Goal: Find specific page/section

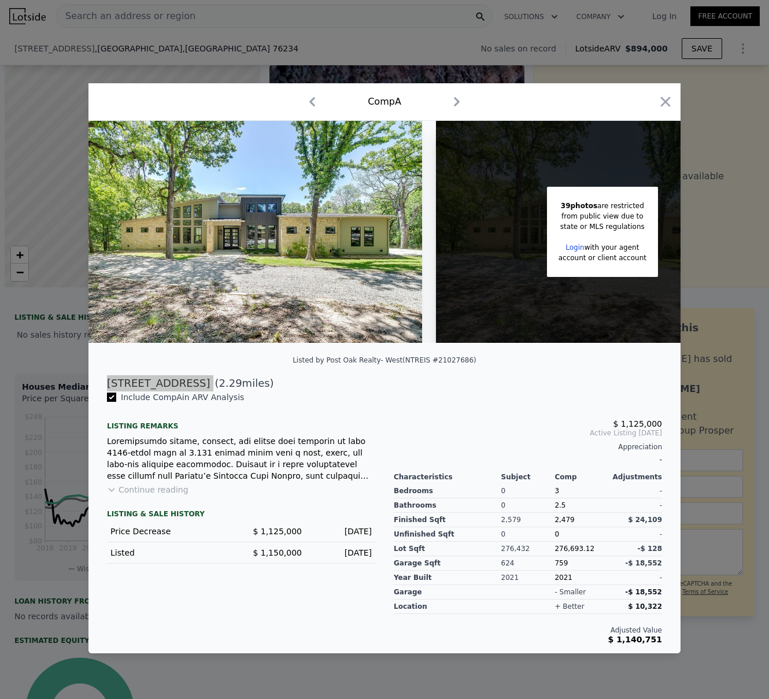
scroll to position [0, 5]
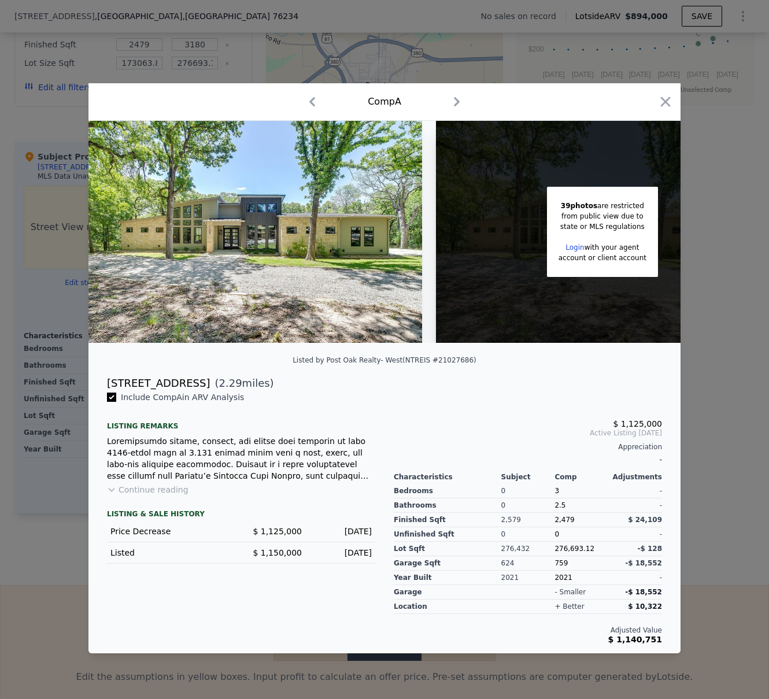
click at [261, 55] on div at bounding box center [384, 349] width 769 height 699
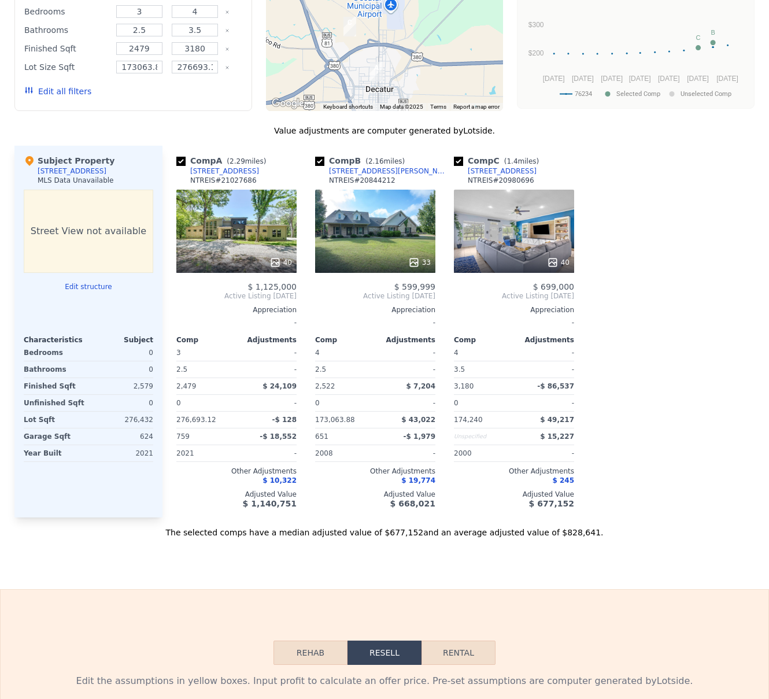
scroll to position [0, 0]
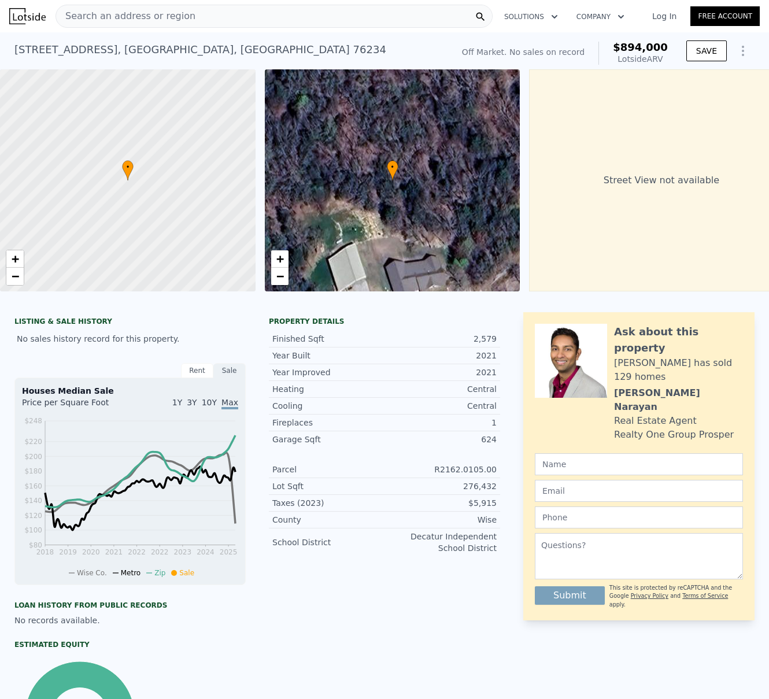
click at [186, 16] on div "Search an address or region" at bounding box center [274, 16] width 437 height 23
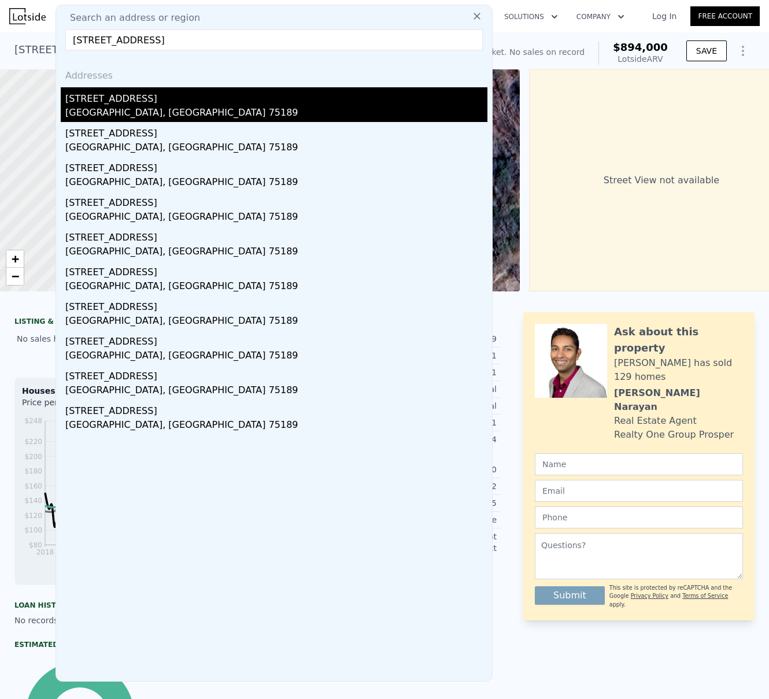
type input "[STREET_ADDRESS]"
click at [89, 118] on div "[GEOGRAPHIC_DATA], [GEOGRAPHIC_DATA] 75189" at bounding box center [276, 114] width 422 height 16
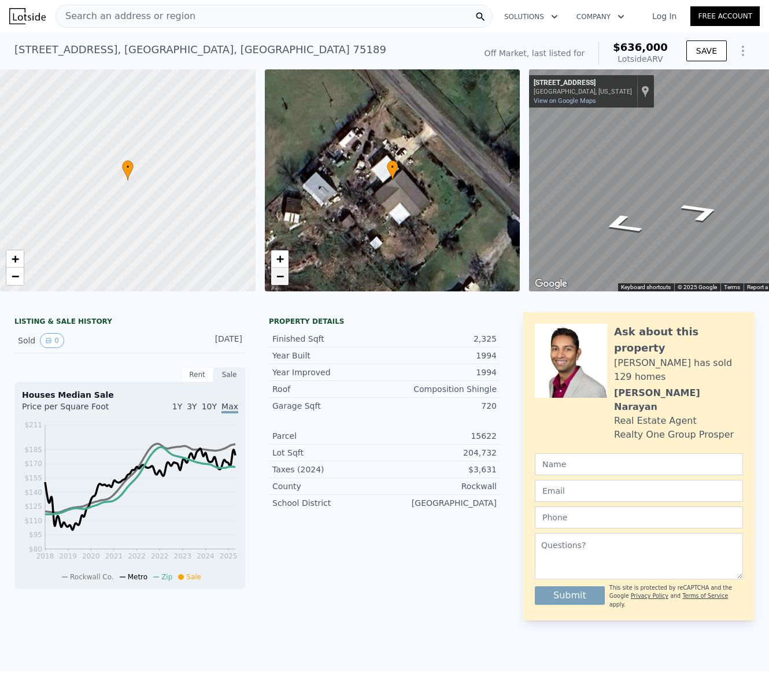
click at [283, 280] on span "−" at bounding box center [280, 276] width 8 height 14
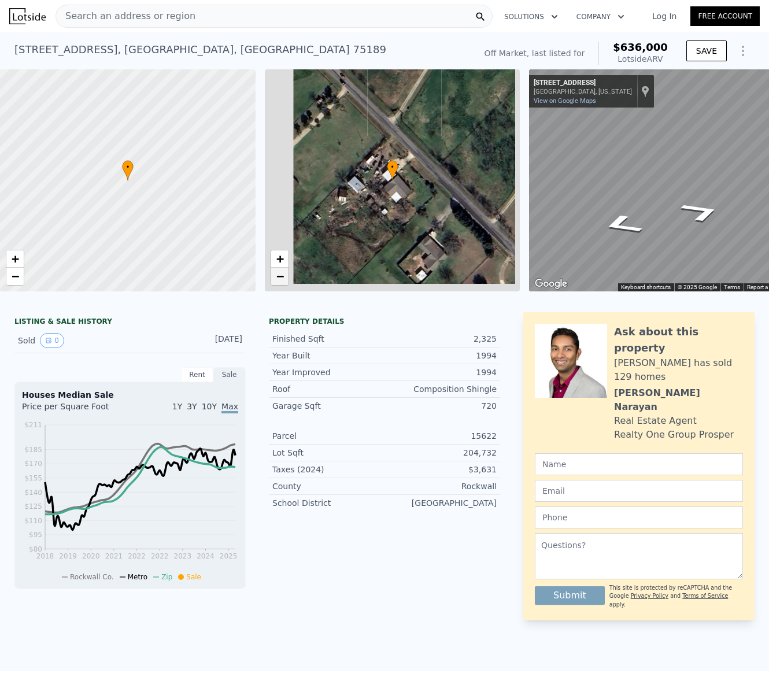
click at [283, 280] on span "−" at bounding box center [280, 276] width 8 height 14
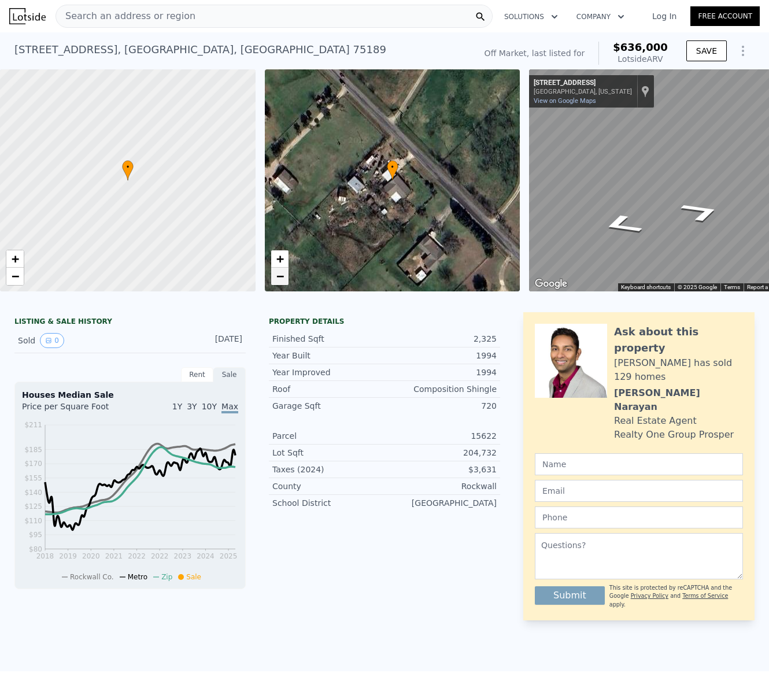
click at [283, 279] on span "−" at bounding box center [280, 276] width 8 height 14
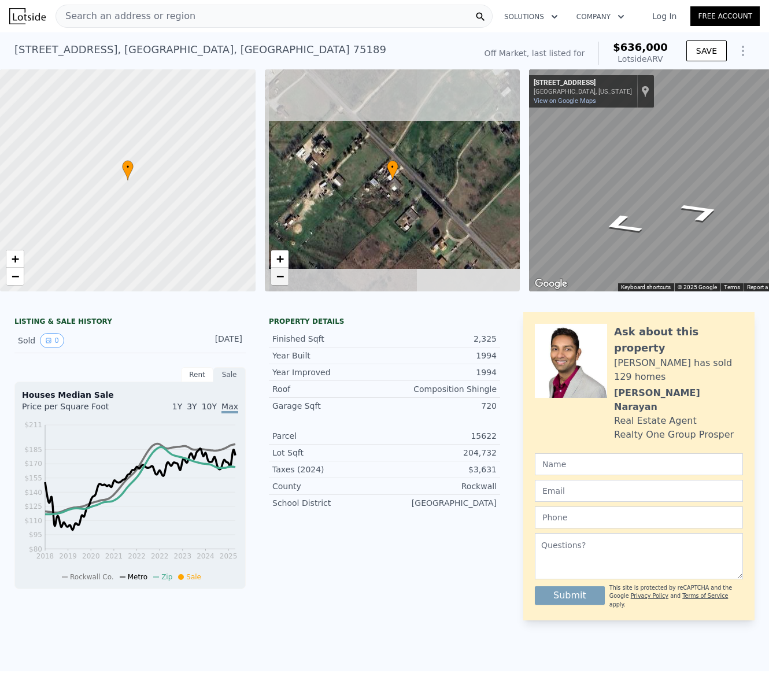
click at [284, 279] on link "−" at bounding box center [279, 276] width 17 height 17
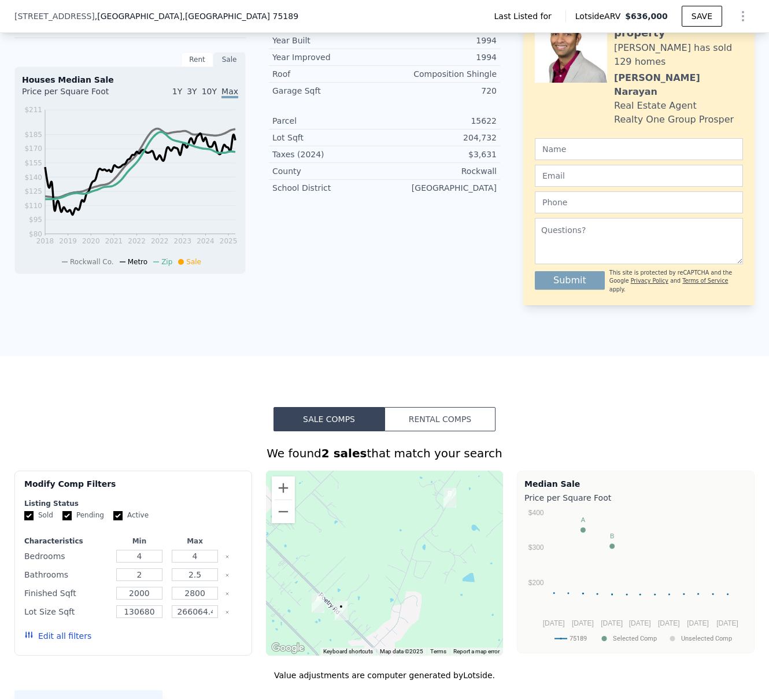
scroll to position [462, 0]
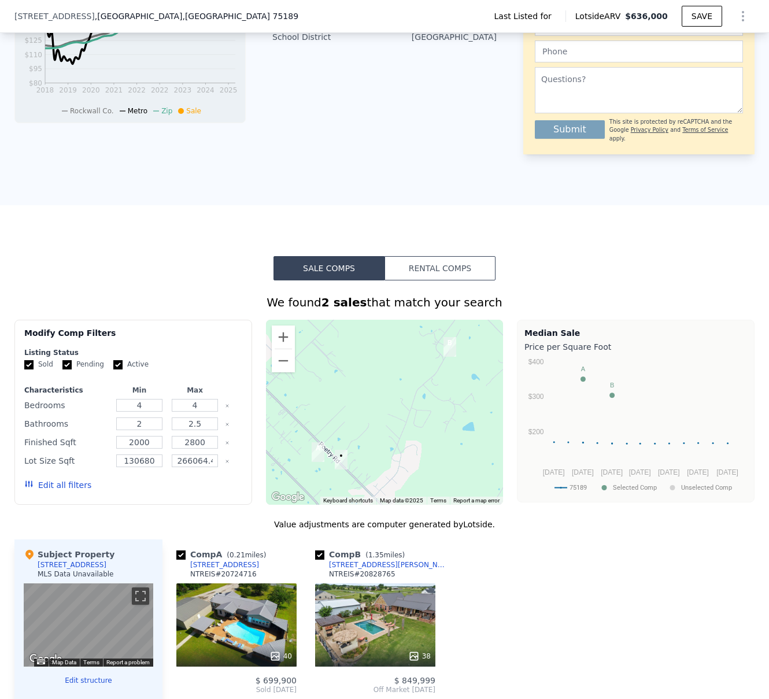
click at [287, 364] on div at bounding box center [385, 412] width 238 height 185
click at [290, 354] on div at bounding box center [385, 412] width 238 height 185
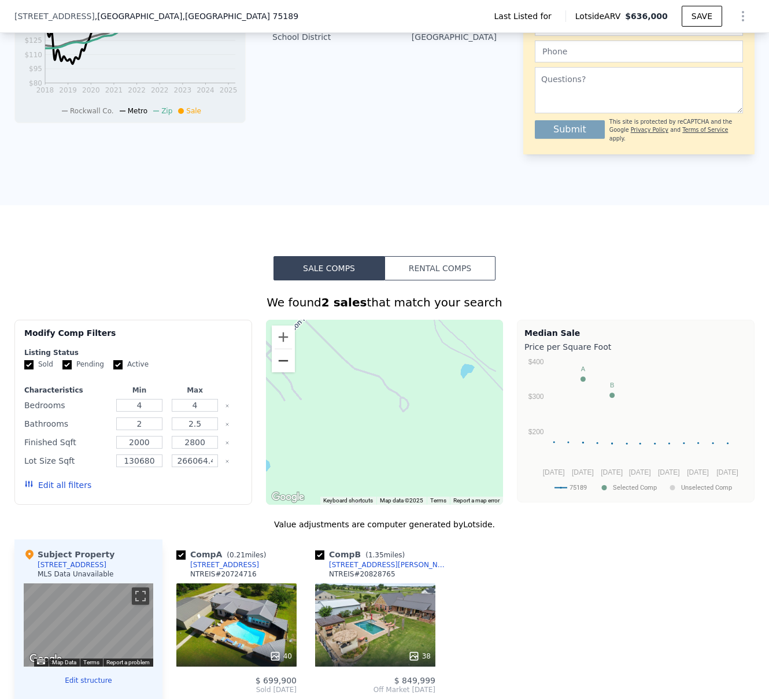
drag, startPoint x: 283, startPoint y: 351, endPoint x: 276, endPoint y: 351, distance: 7.5
click at [283, 351] on button "Zoom out" at bounding box center [283, 360] width 23 height 23
click at [275, 351] on button "Zoom out" at bounding box center [283, 360] width 23 height 23
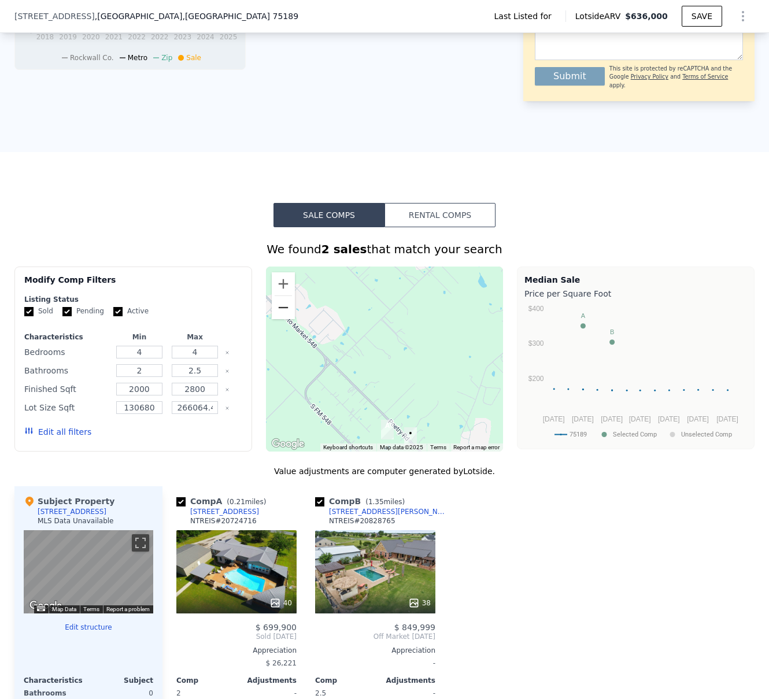
scroll to position [584, 0]
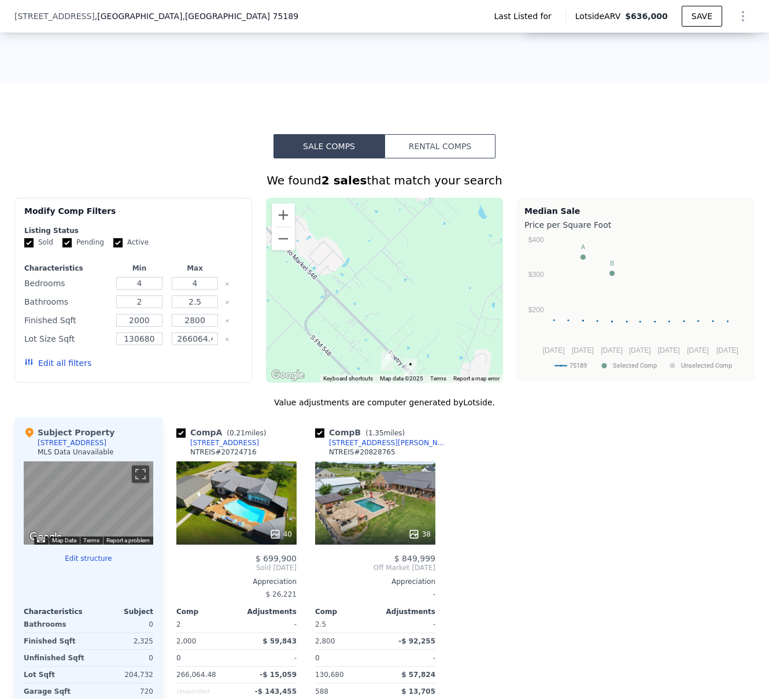
click at [234, 489] on div "40" at bounding box center [236, 502] width 120 height 83
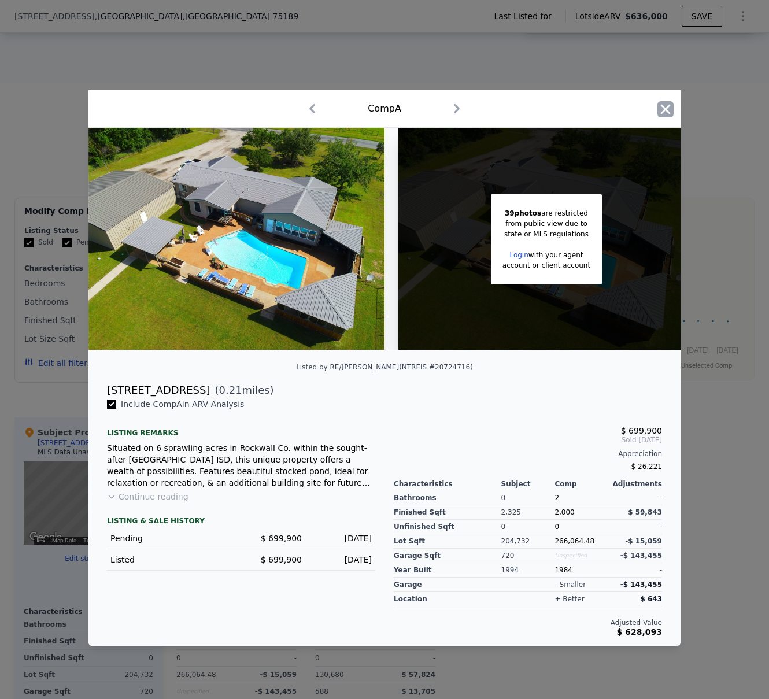
click at [667, 104] on icon "button" at bounding box center [666, 109] width 10 height 10
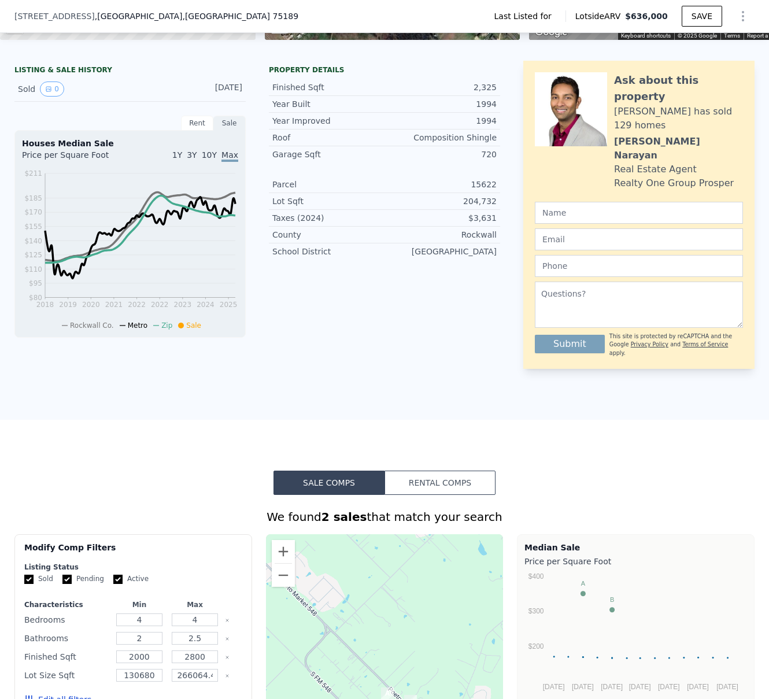
scroll to position [121, 0]
